Goal: Task Accomplishment & Management: Manage account settings

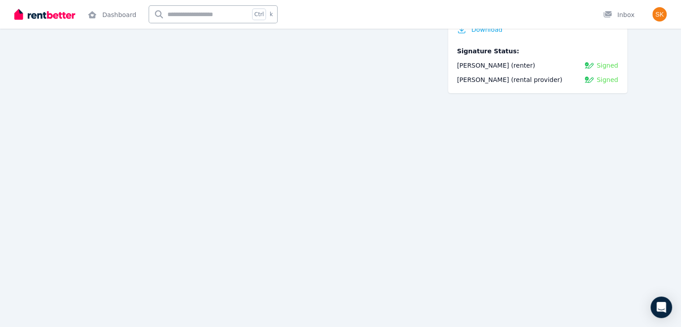
scroll to position [109, 0]
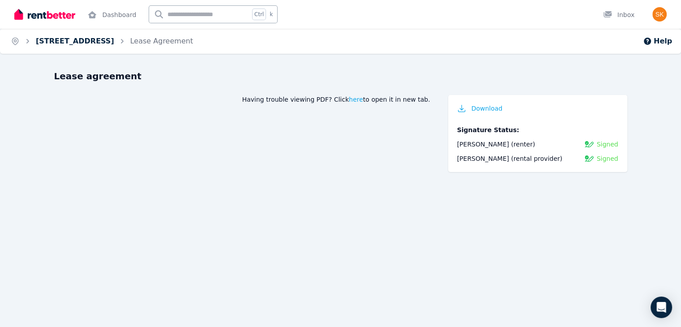
click at [90, 43] on link "8/32 Duke Street, Kangaroo Point" at bounding box center [75, 41] width 78 height 9
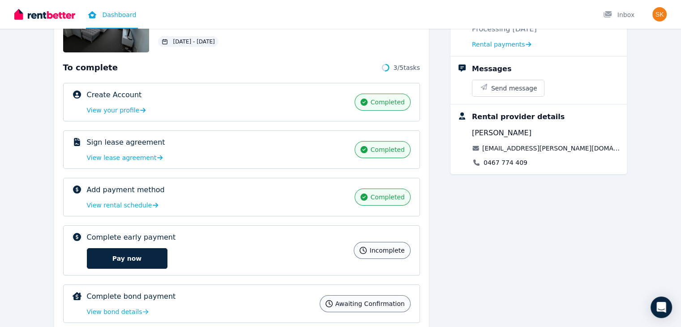
scroll to position [127, 0]
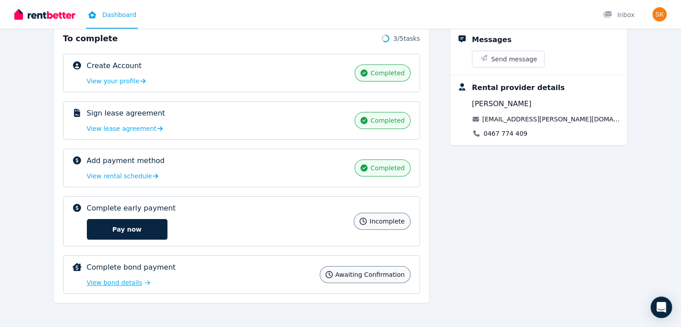
click at [87, 281] on span "View bond details" at bounding box center [115, 282] width 56 height 9
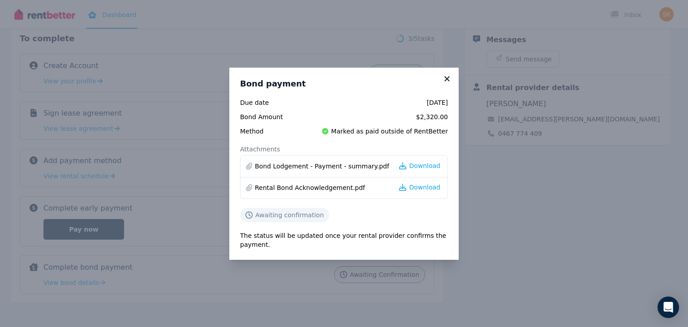
click at [449, 77] on icon at bounding box center [446, 79] width 9 height 8
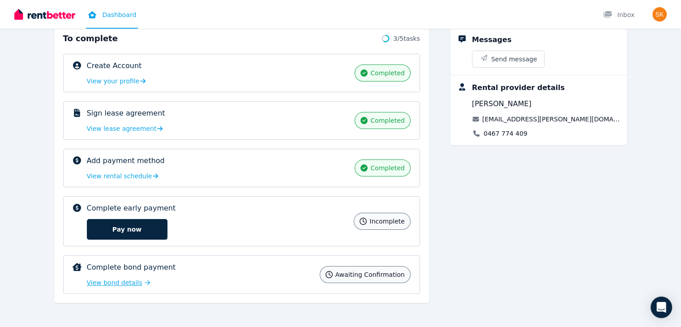
click at [88, 281] on span "View bond details" at bounding box center [115, 282] width 56 height 9
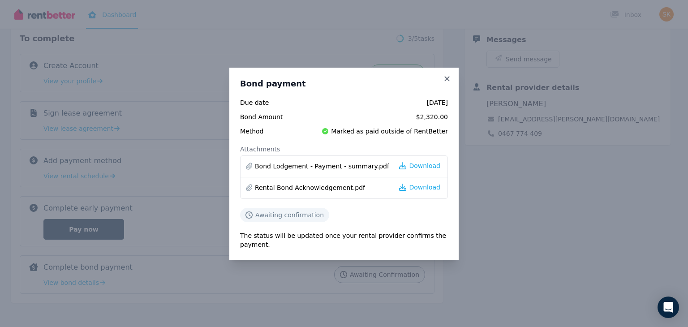
click at [447, 72] on div "Bond payment Due date 9 Aug 2025 Bond Amount $2,320.00 Method Marked as paid ou…" at bounding box center [343, 164] width 229 height 192
click at [447, 76] on icon at bounding box center [446, 79] width 9 height 8
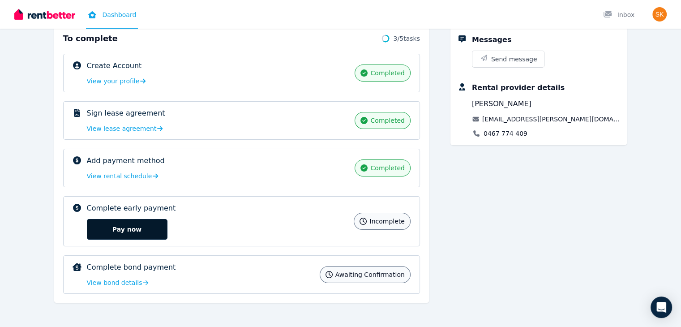
click at [118, 228] on button "Pay now" at bounding box center [127, 229] width 81 height 21
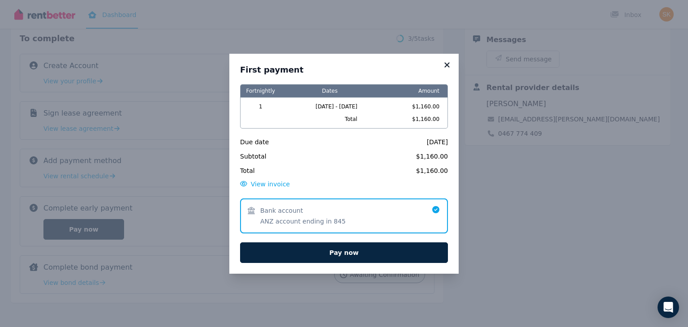
click at [444, 64] on icon at bounding box center [446, 65] width 9 height 8
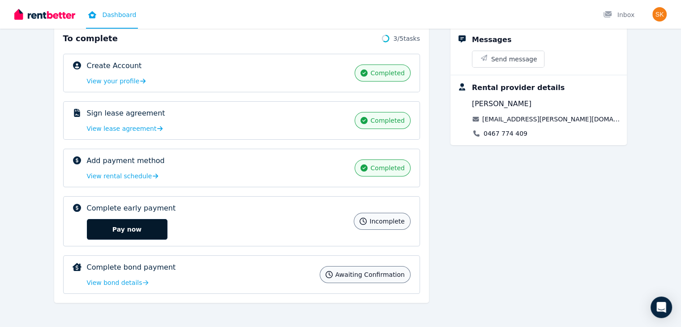
click at [93, 224] on button "Pay now" at bounding box center [127, 229] width 81 height 21
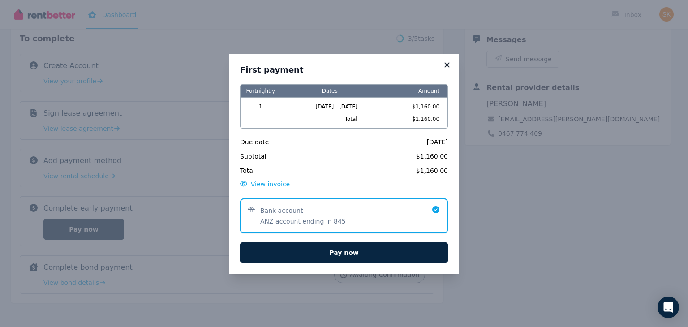
click at [444, 63] on icon at bounding box center [446, 64] width 5 height 5
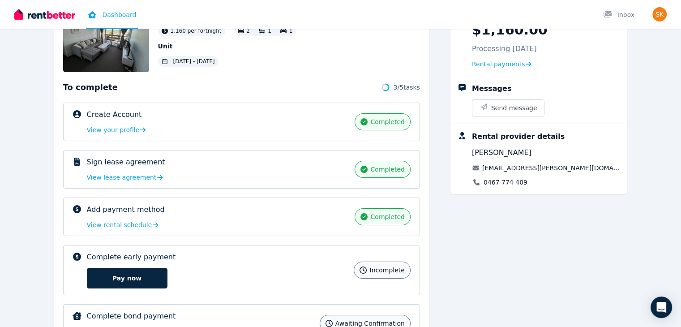
scroll to position [77, 0]
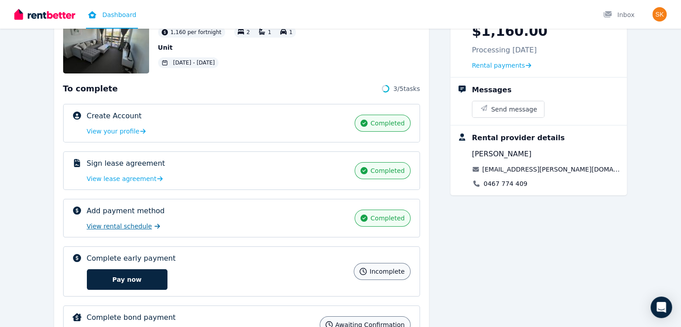
click at [87, 226] on span "View rental schedule" at bounding box center [119, 226] width 65 height 9
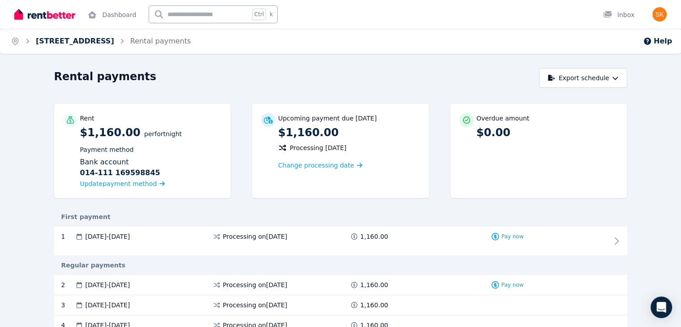
click at [112, 42] on link "8/32 Duke Street, Kangaroo Point" at bounding box center [75, 41] width 78 height 9
